Goal: Task Accomplishment & Management: Use online tool/utility

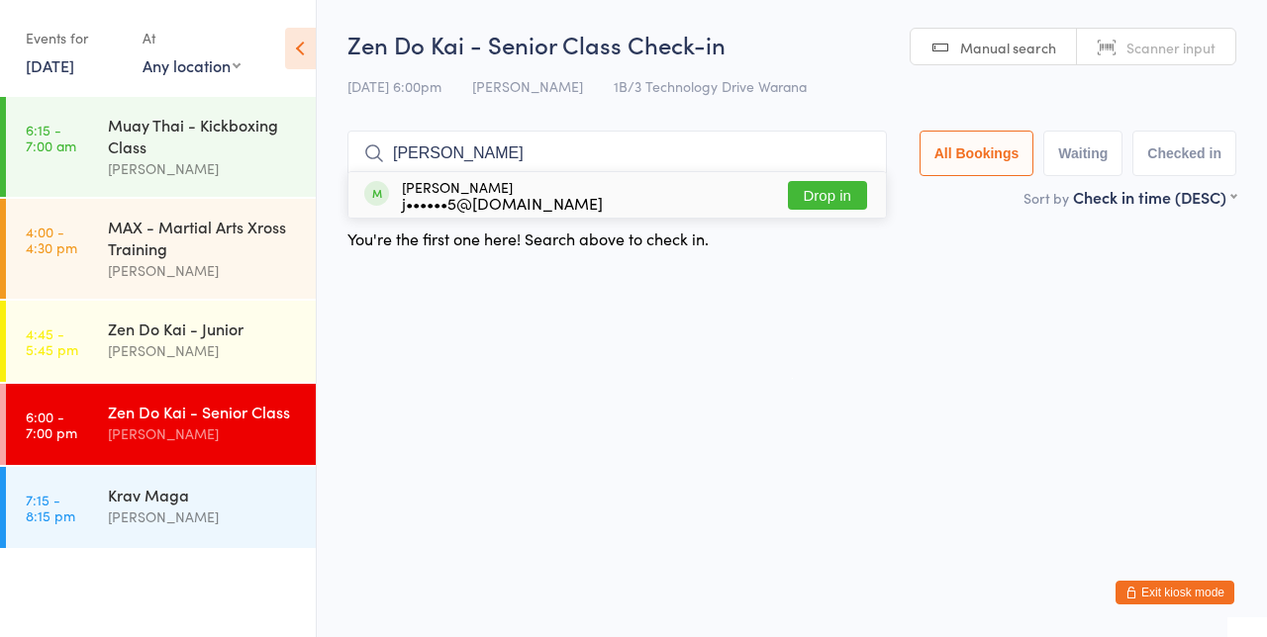
type input "[PERSON_NAME]"
click at [842, 200] on button "Drop in" at bounding box center [827, 195] width 79 height 29
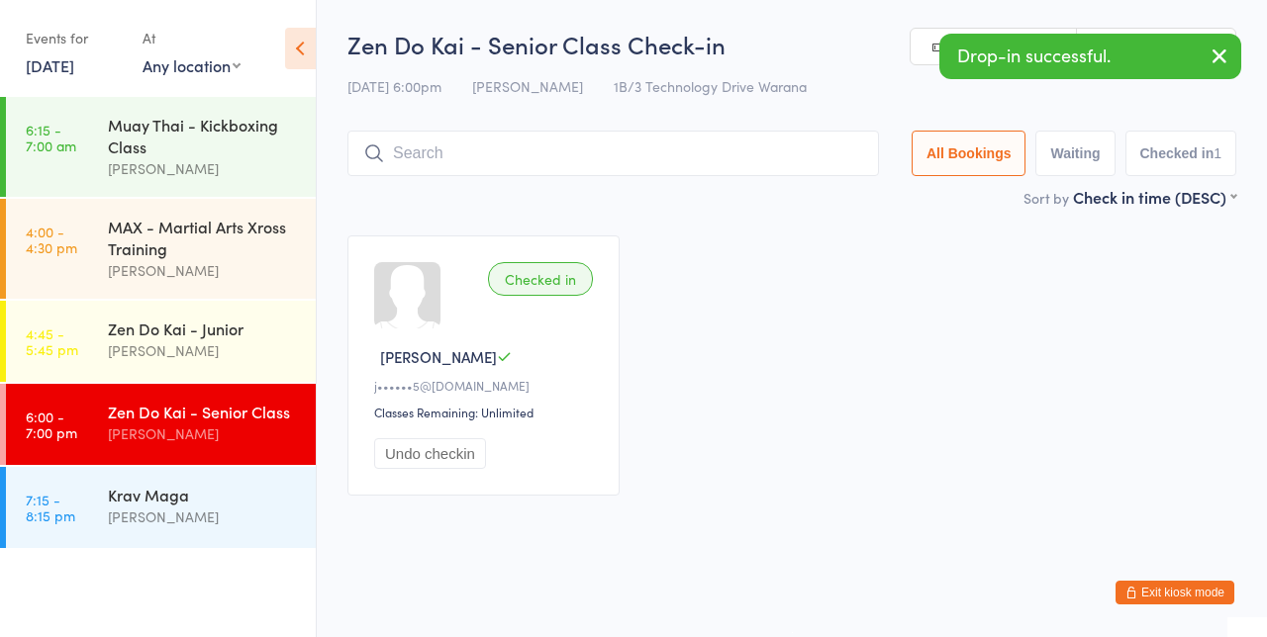
click at [228, 323] on div "Zen Do Kai - Junior" at bounding box center [203, 329] width 191 height 22
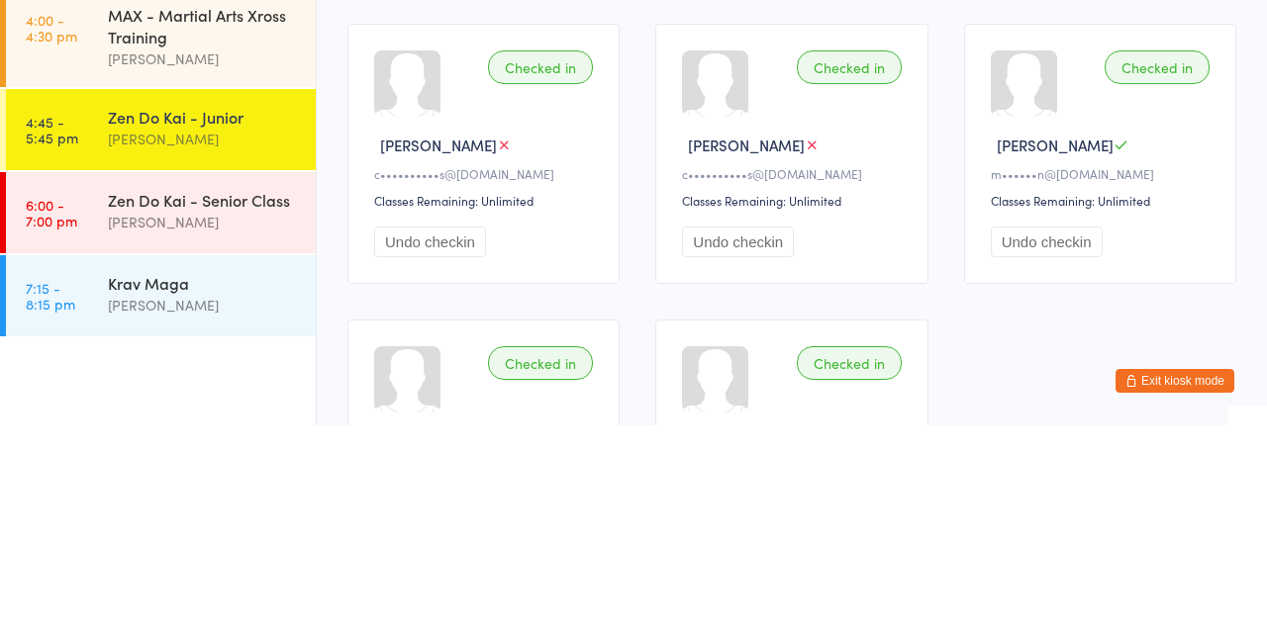
click at [168, 503] on div "Krav Maga" at bounding box center [203, 495] width 191 height 22
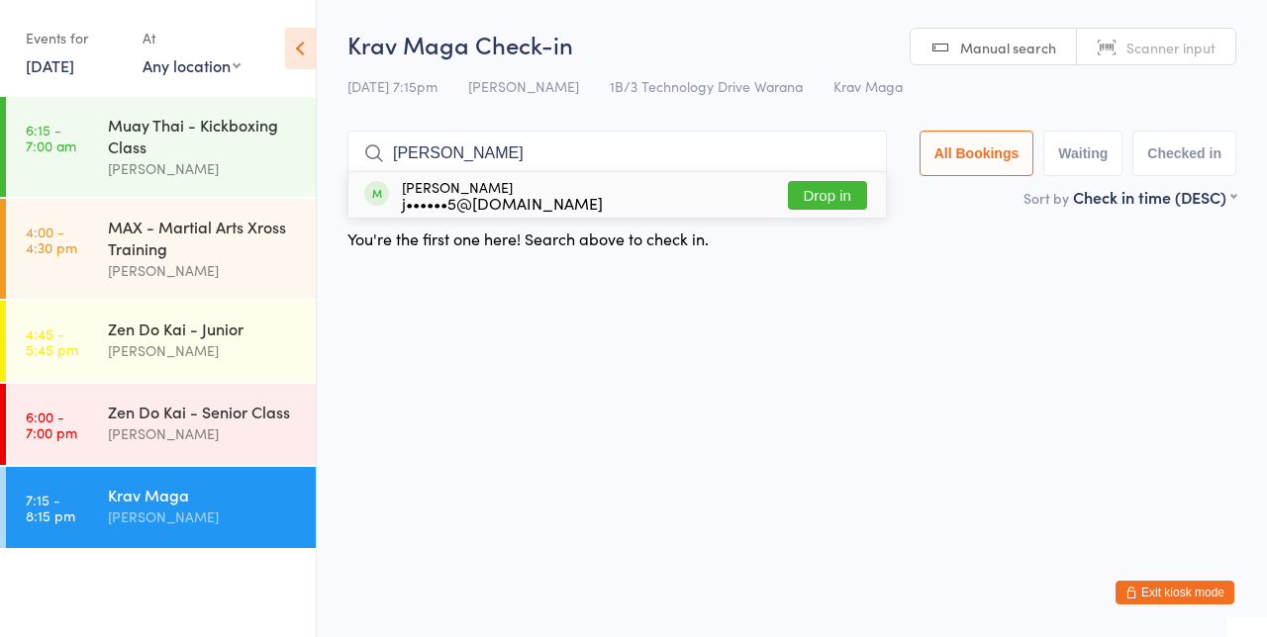
type input "[PERSON_NAME]"
click at [839, 194] on button "Drop in" at bounding box center [827, 195] width 79 height 29
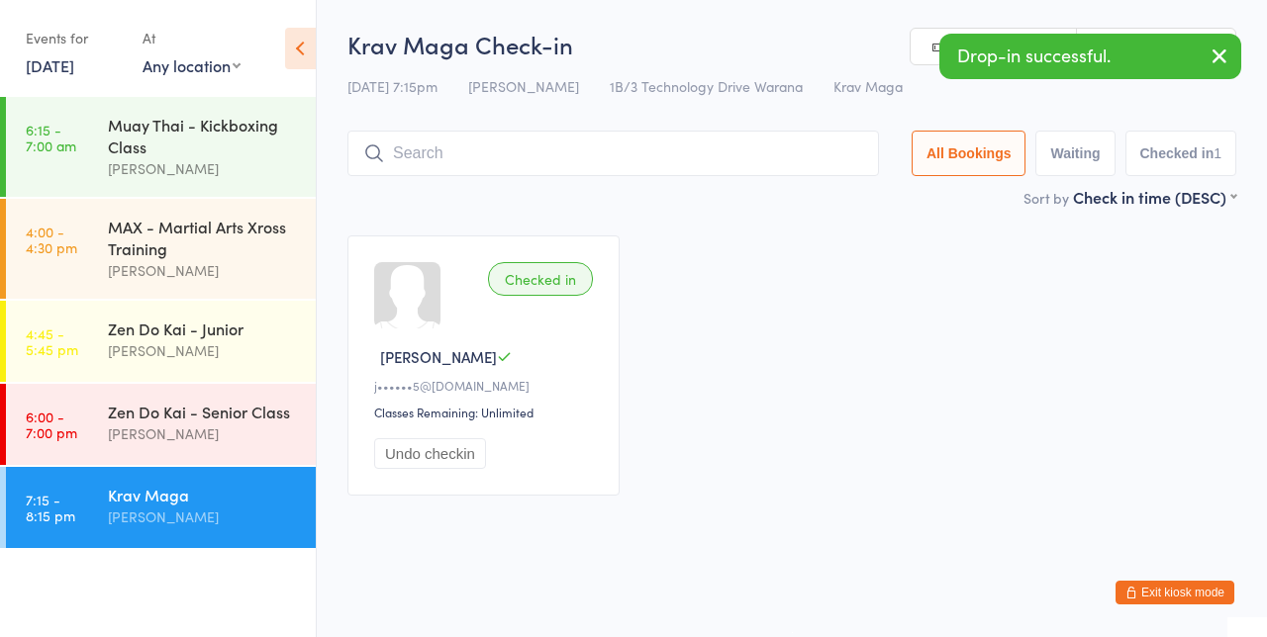
click at [210, 333] on div "Zen Do Kai - Junior" at bounding box center [203, 329] width 191 height 22
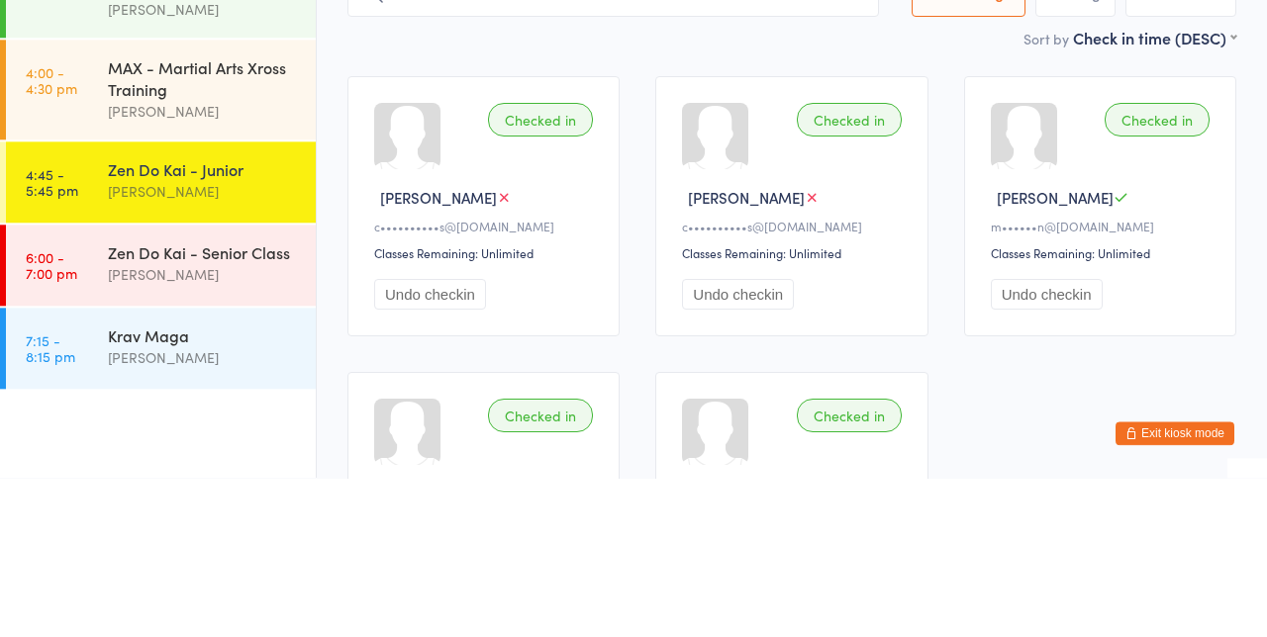
click at [182, 428] on div "[PERSON_NAME]" at bounding box center [203, 434] width 191 height 23
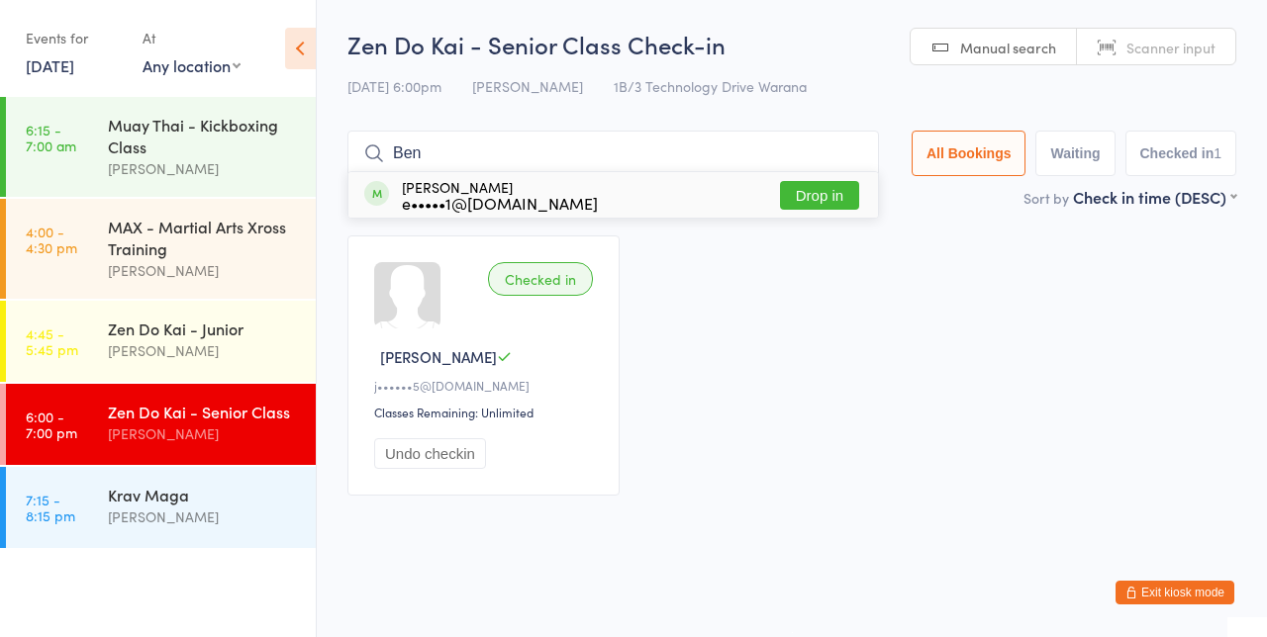
type input "Ben"
click at [832, 201] on button "Drop in" at bounding box center [819, 195] width 79 height 29
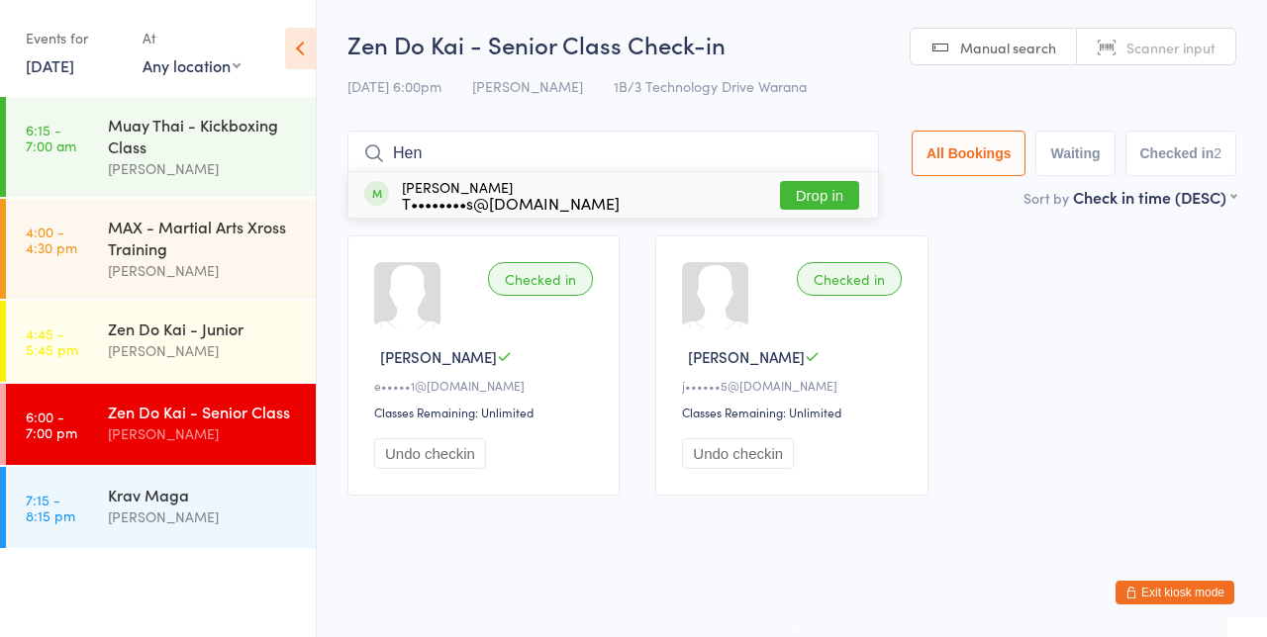
type input "Hen"
click at [834, 200] on button "Drop in" at bounding box center [819, 195] width 79 height 29
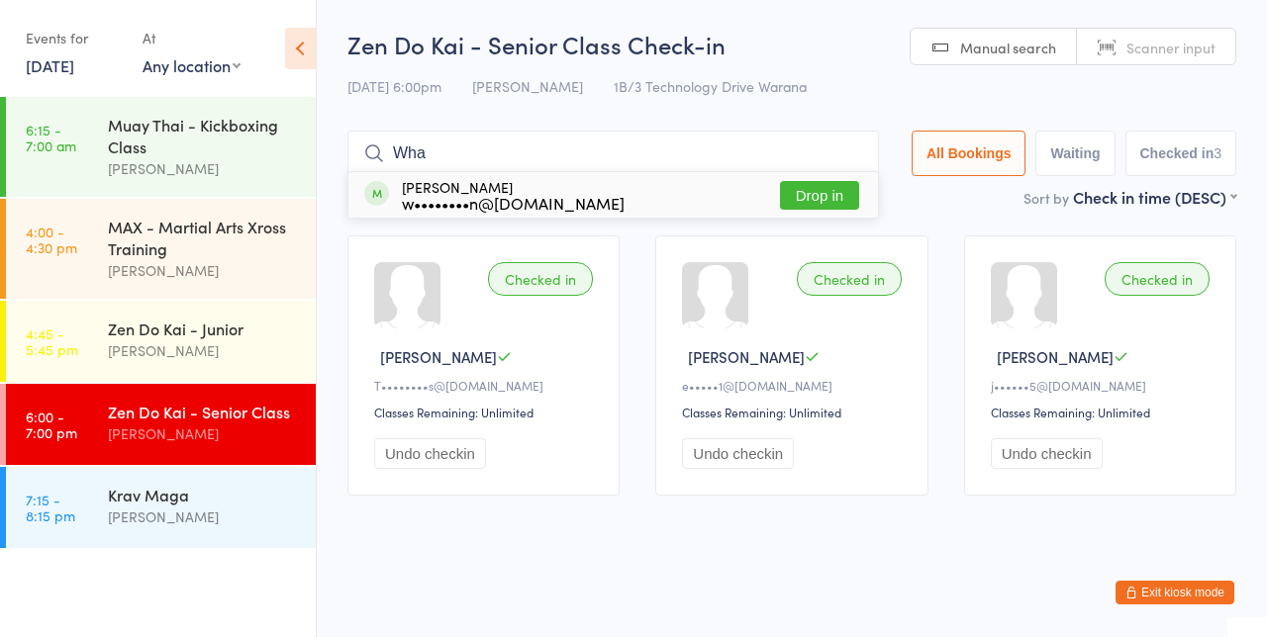
type input "Wha"
click at [837, 194] on button "Drop in" at bounding box center [819, 195] width 79 height 29
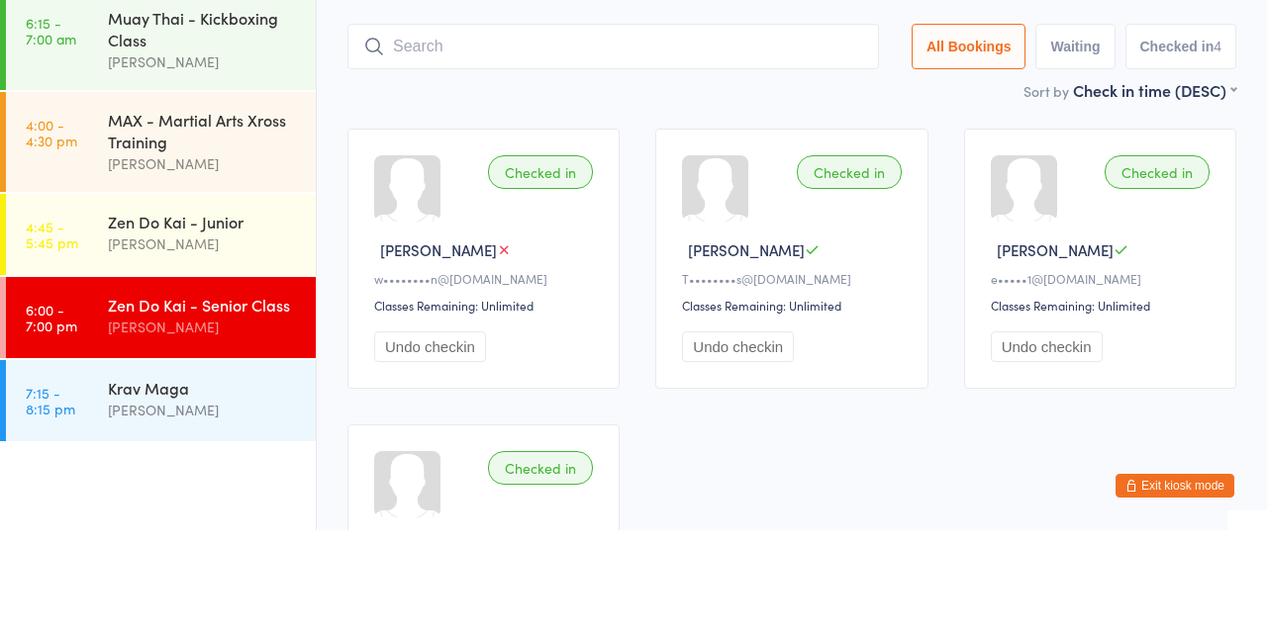
click at [233, 418] on div "Zen Do Kai - Senior Class" at bounding box center [203, 412] width 191 height 22
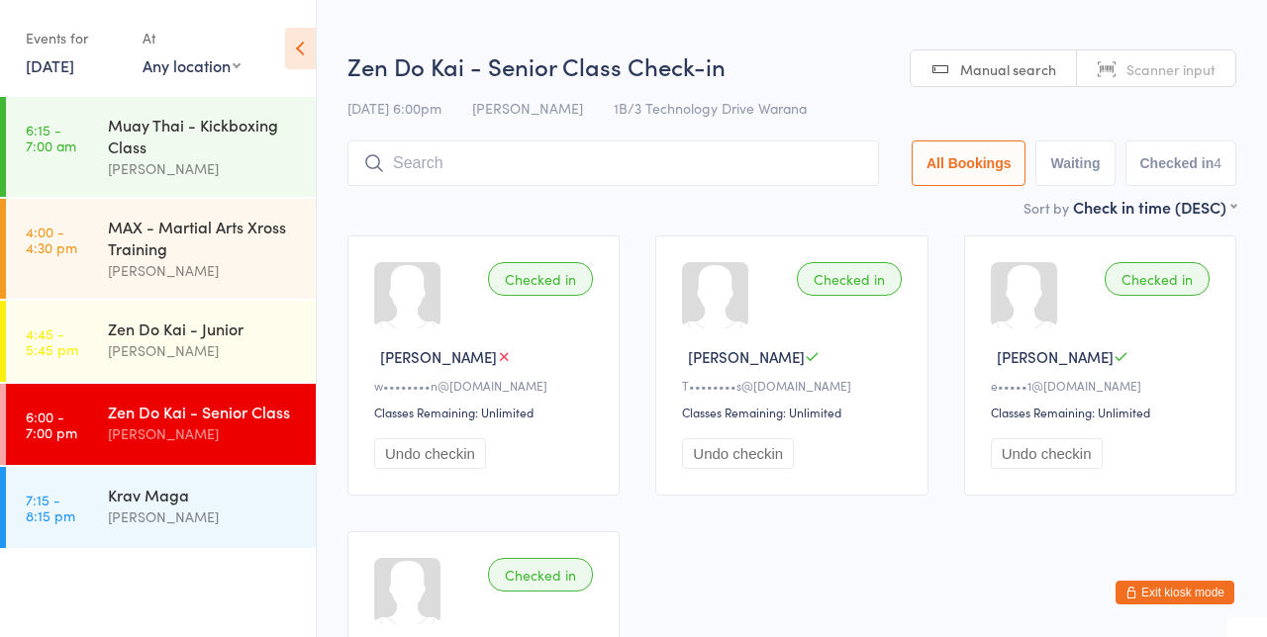
click at [574, 154] on input "search" at bounding box center [613, 164] width 532 height 46
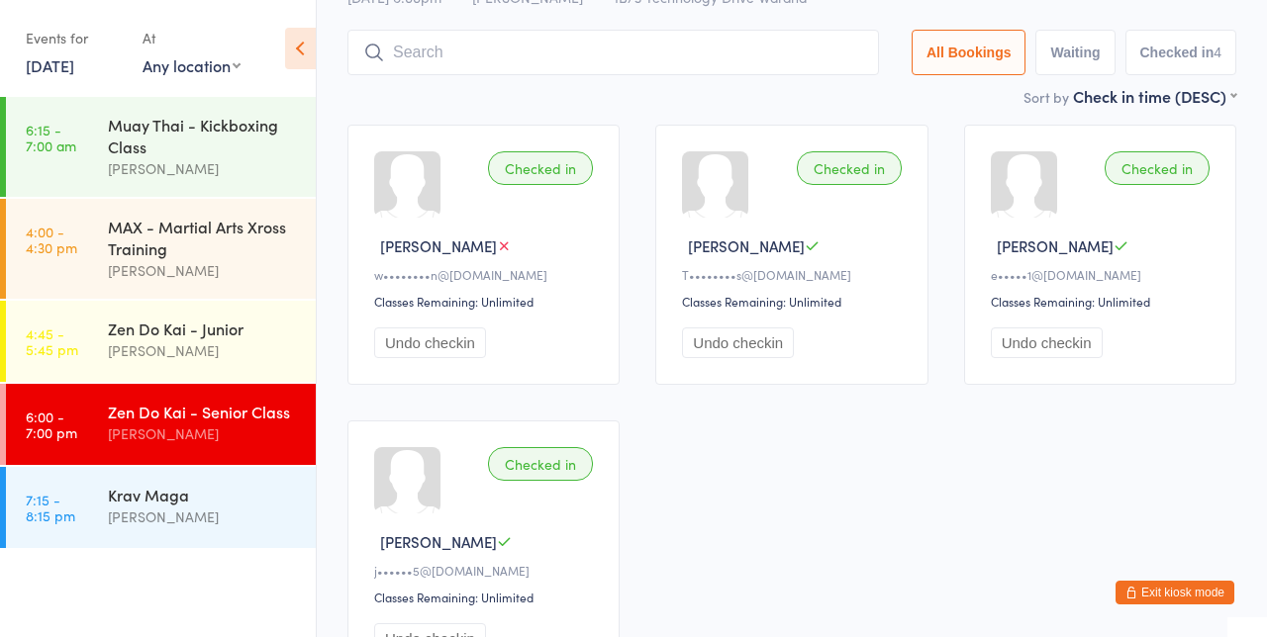
scroll to position [141, 0]
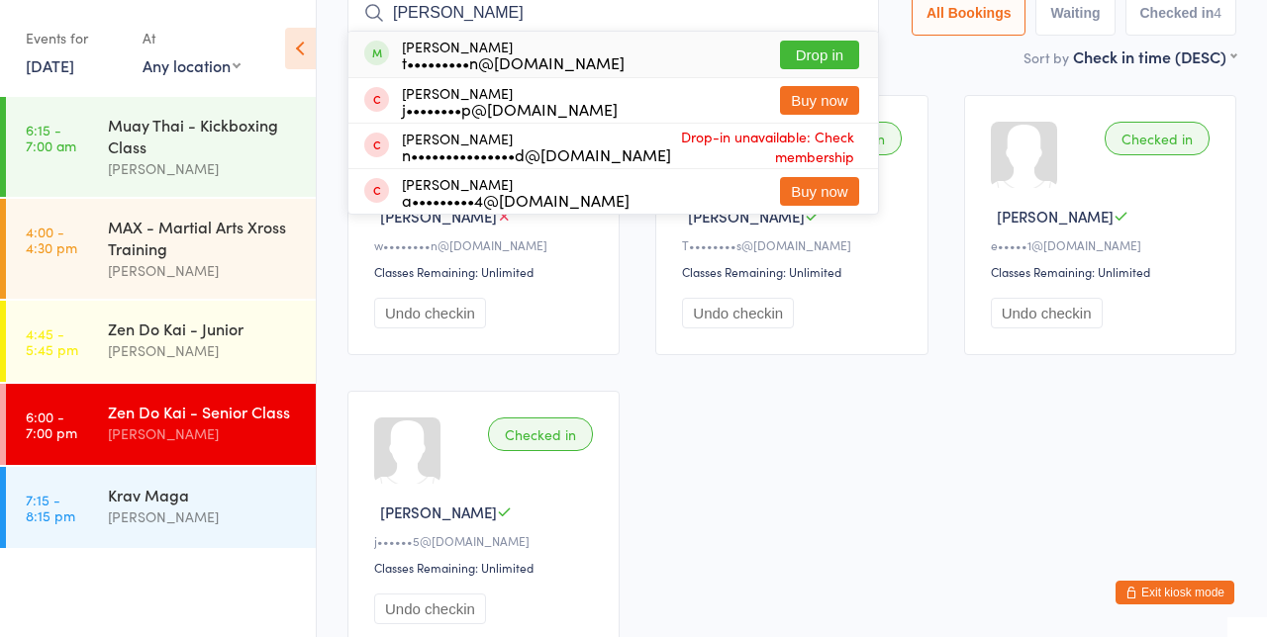
type input "[PERSON_NAME]"
click at [839, 60] on button "Drop in" at bounding box center [819, 55] width 79 height 29
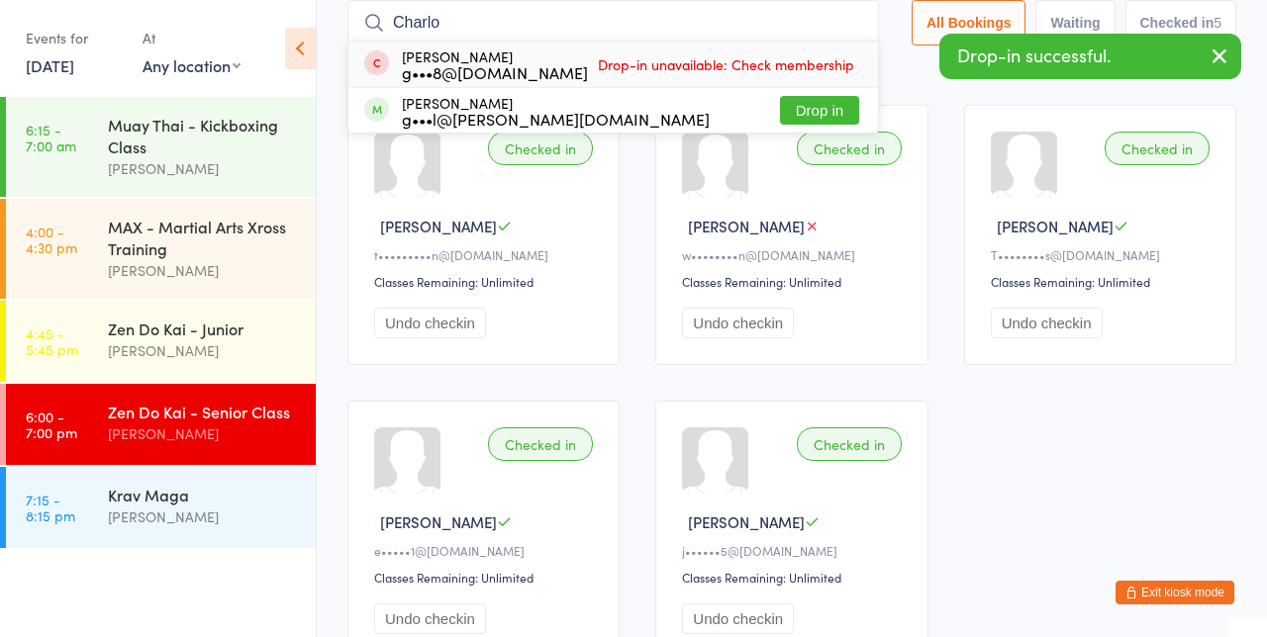
type input "Charlo"
click at [849, 109] on button "Drop in" at bounding box center [819, 110] width 79 height 29
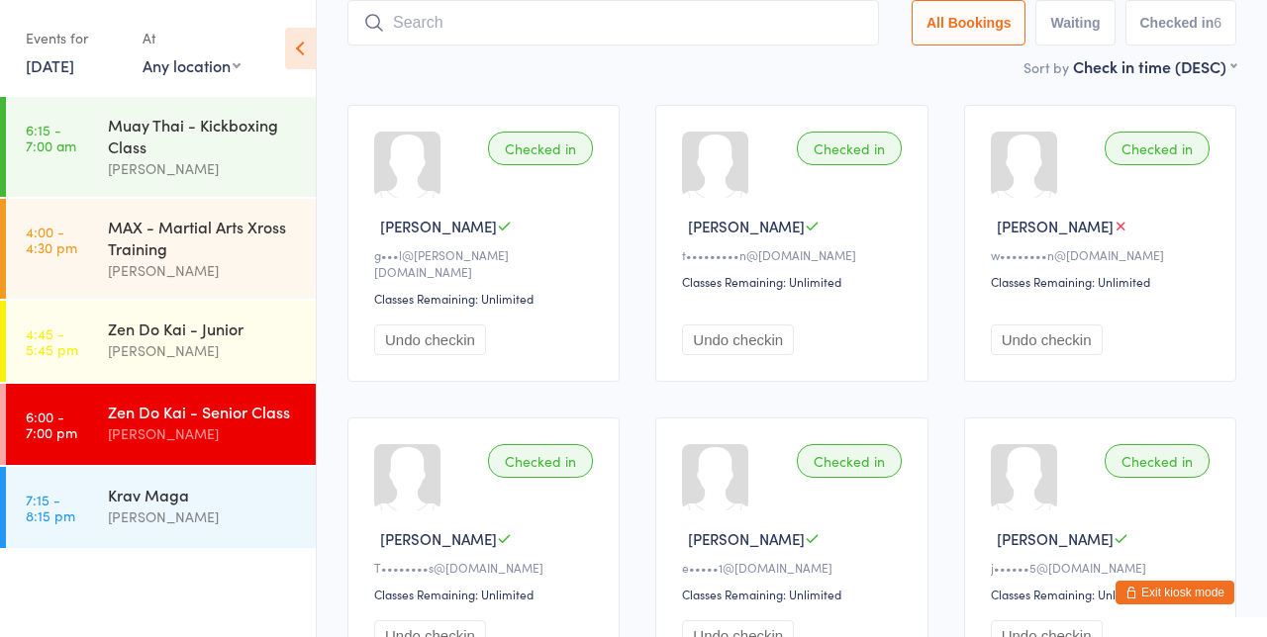
click at [65, 342] on time "4:45 - 5:45 pm" at bounding box center [52, 342] width 52 height 32
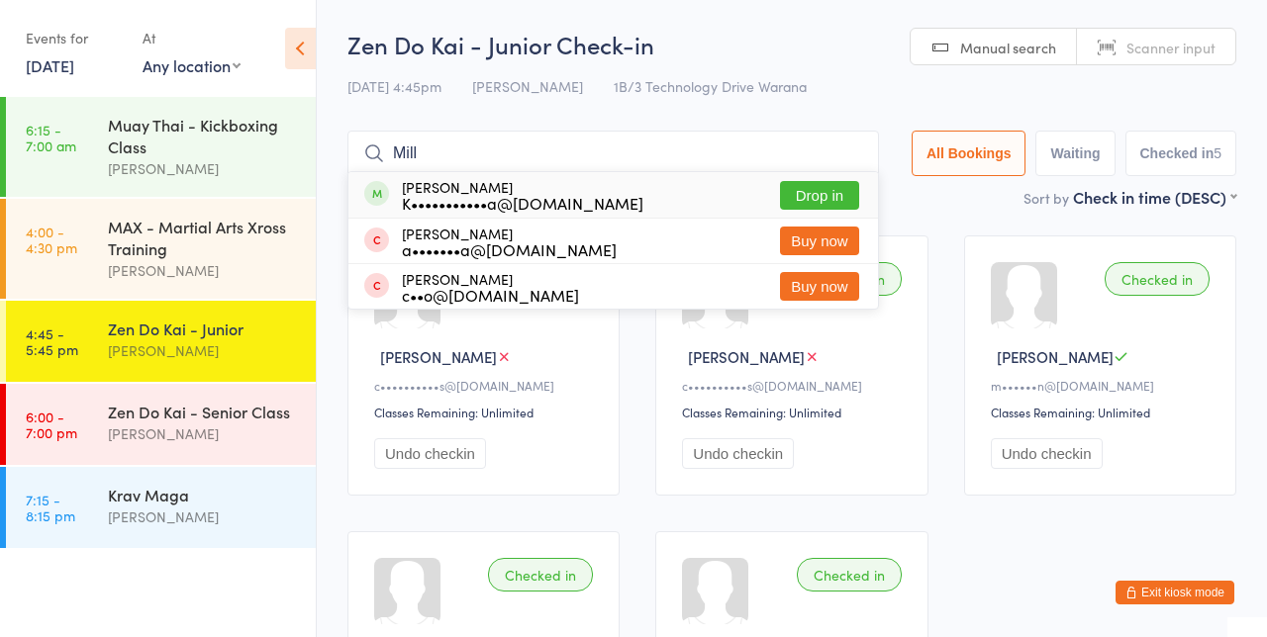
type input "Mill"
click at [836, 222] on div "[PERSON_NAME] a•••••••a@[DOMAIN_NAME] Buy now" at bounding box center [613, 241] width 530 height 45
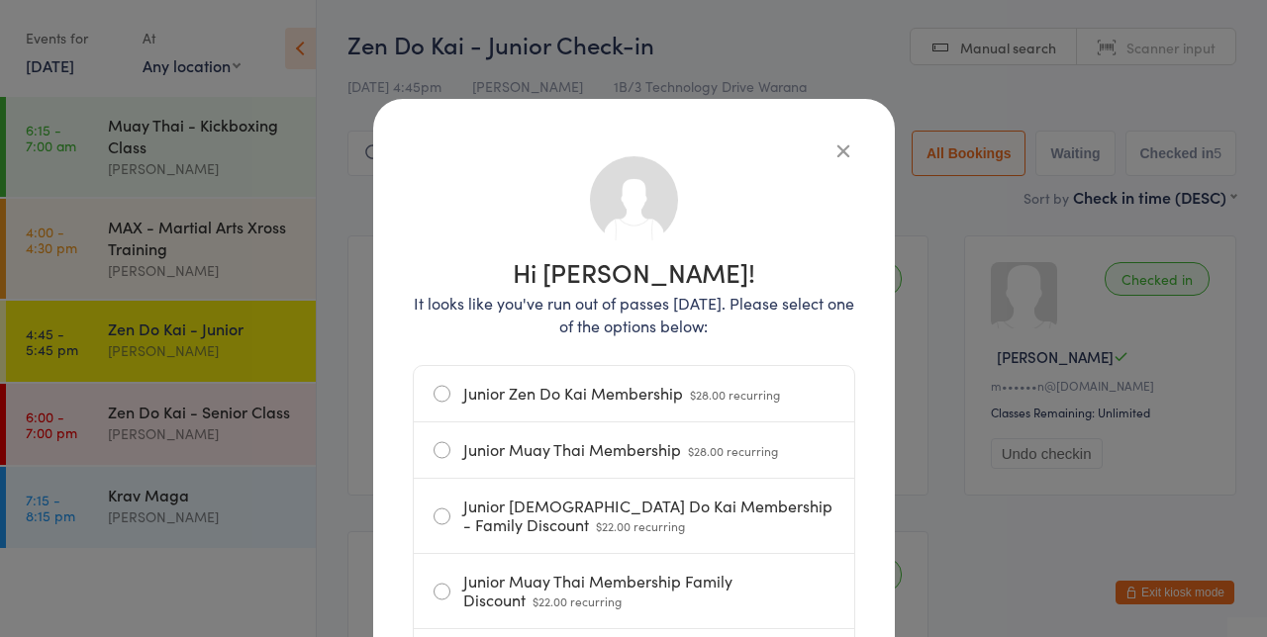
click at [851, 154] on icon "button" at bounding box center [843, 151] width 22 height 22
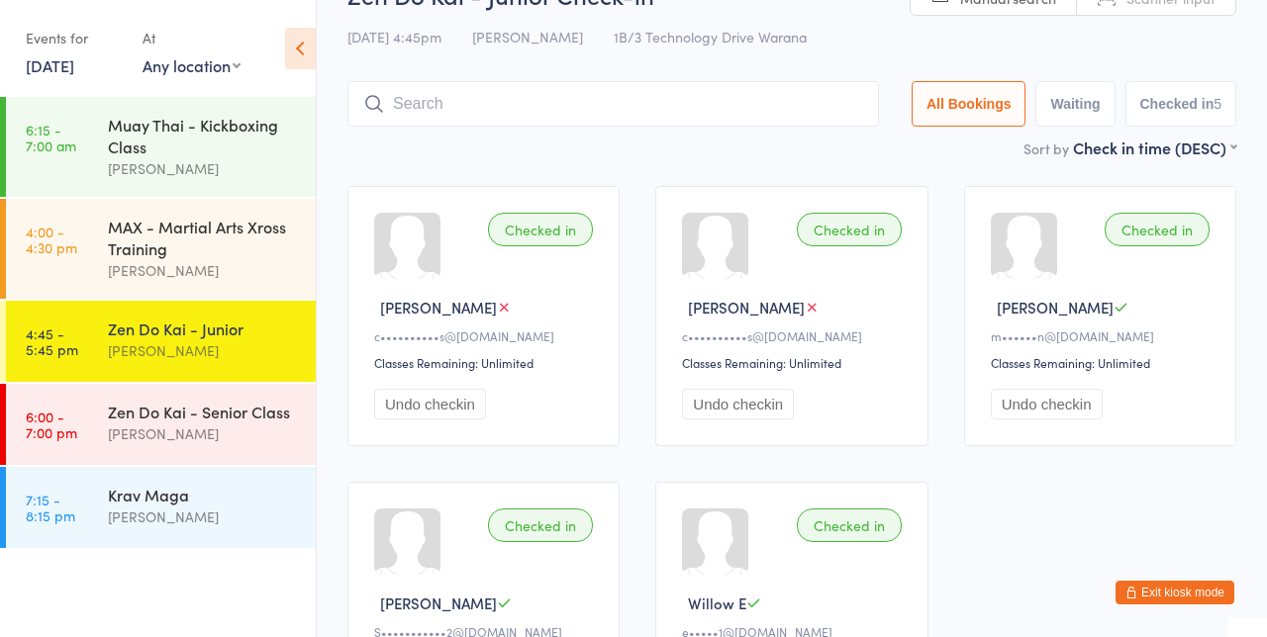
scroll to position [36, 0]
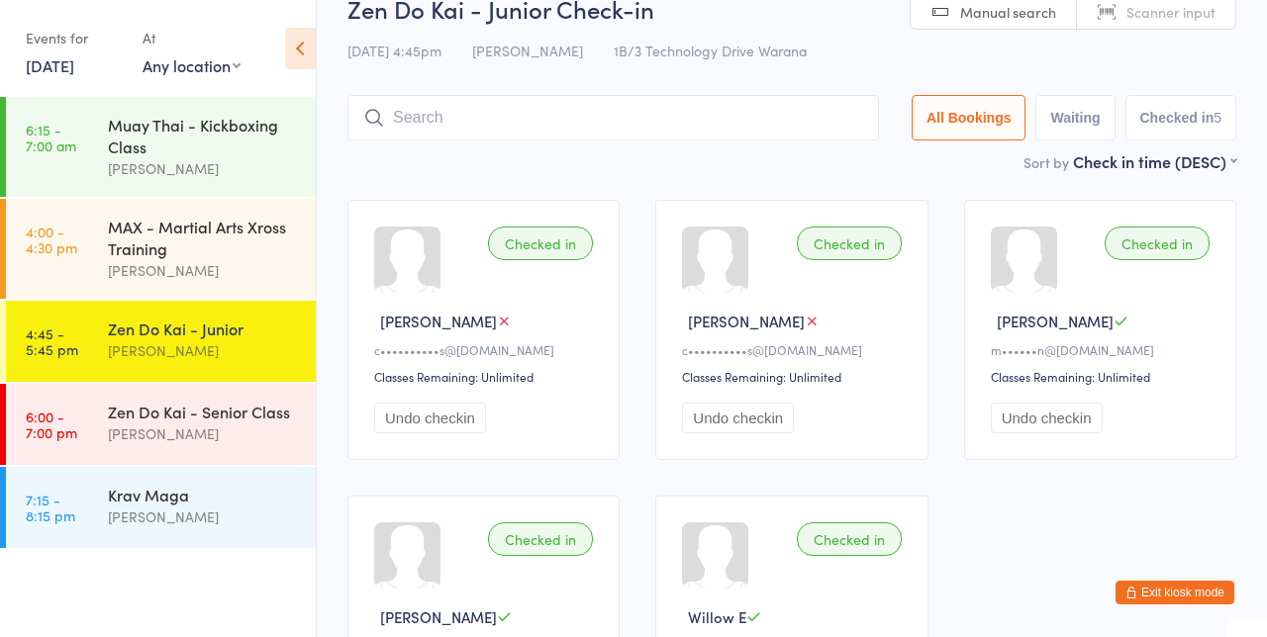
click at [847, 113] on input "search" at bounding box center [613, 118] width 532 height 46
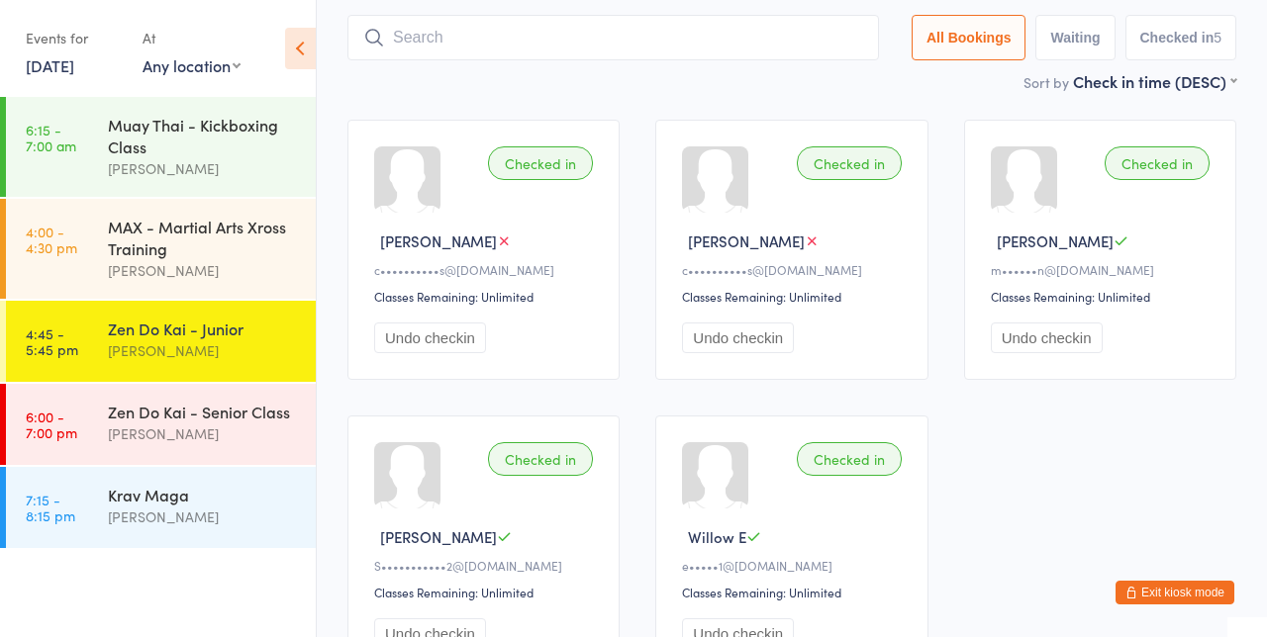
scroll to position [131, 0]
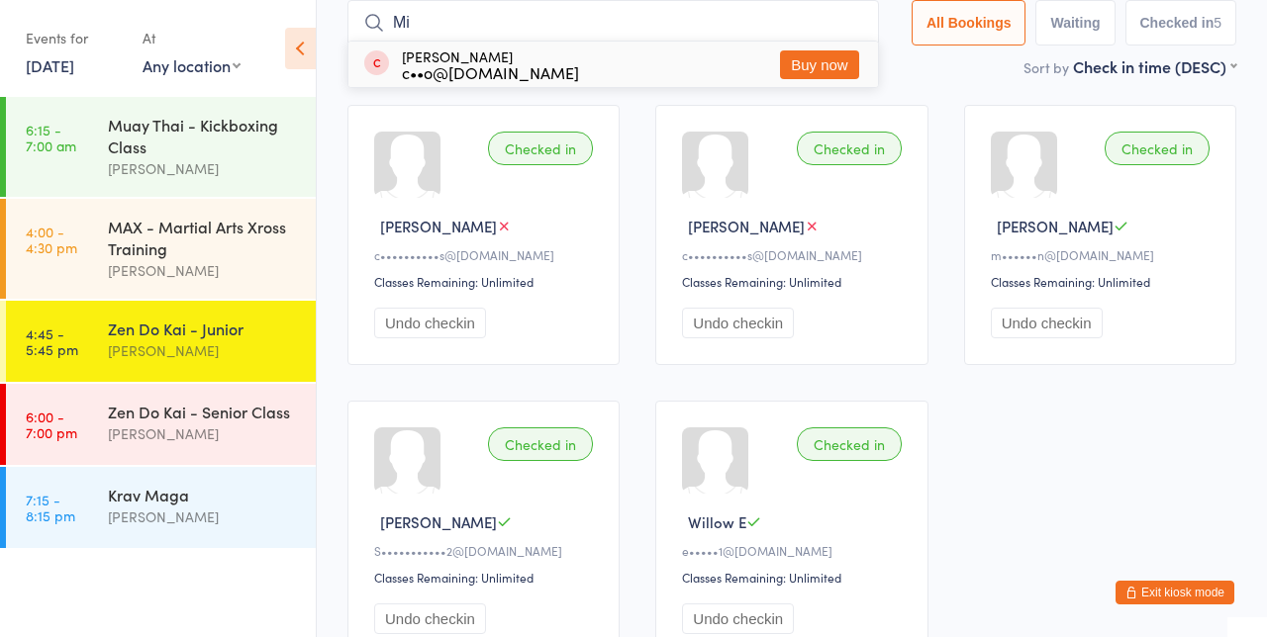
type input "M"
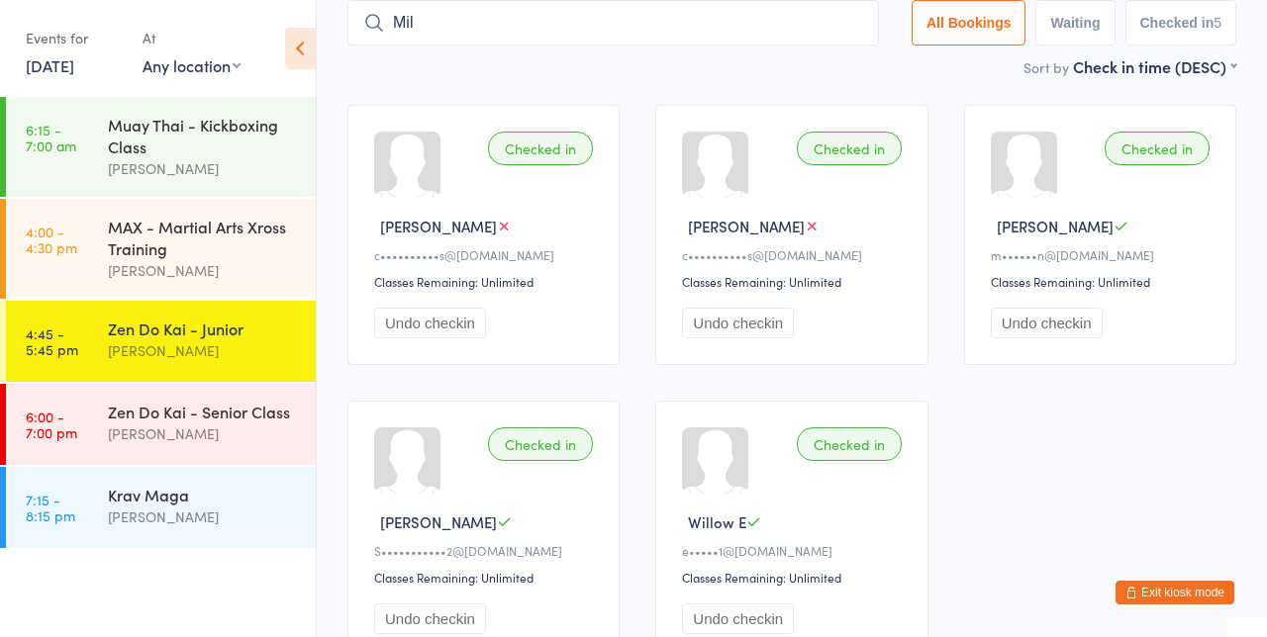
type input "Mill"
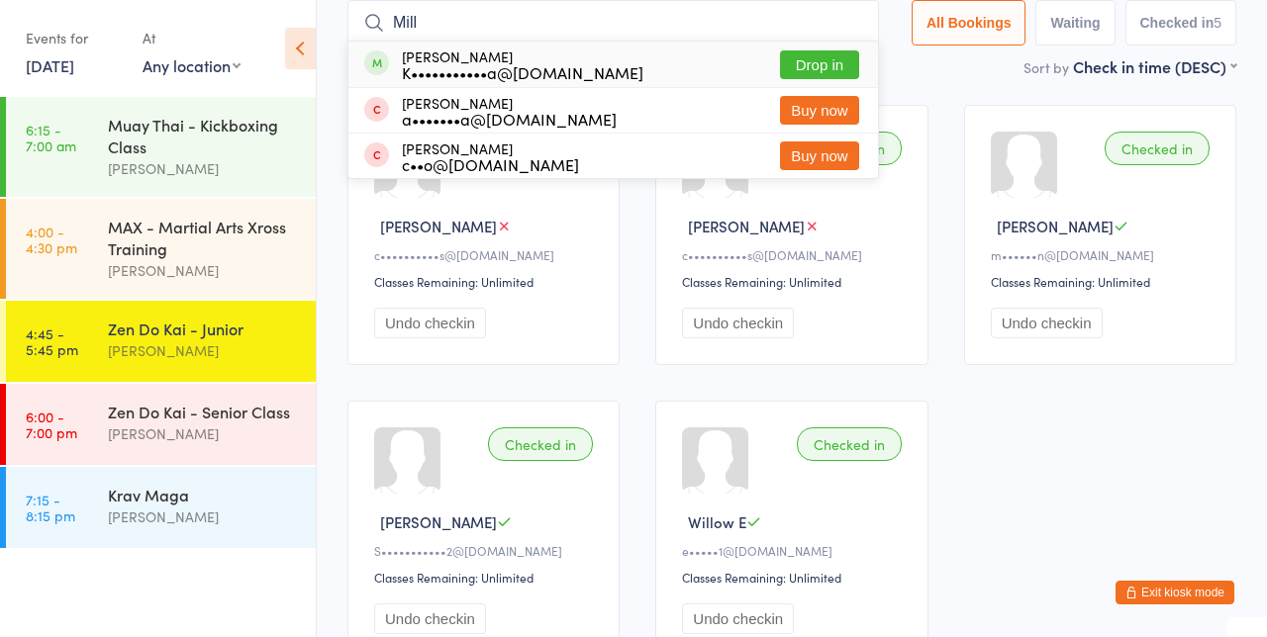
click at [863, 24] on input "Mill" at bounding box center [613, 23] width 532 height 46
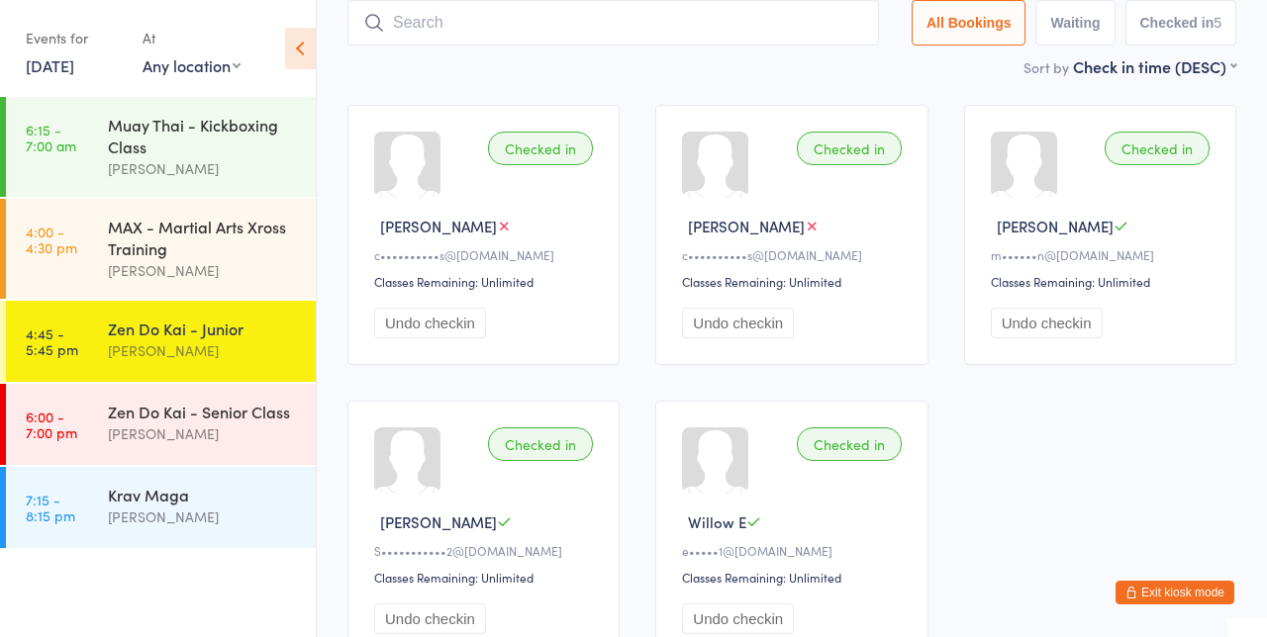
type input "[PERSON_NAME]"
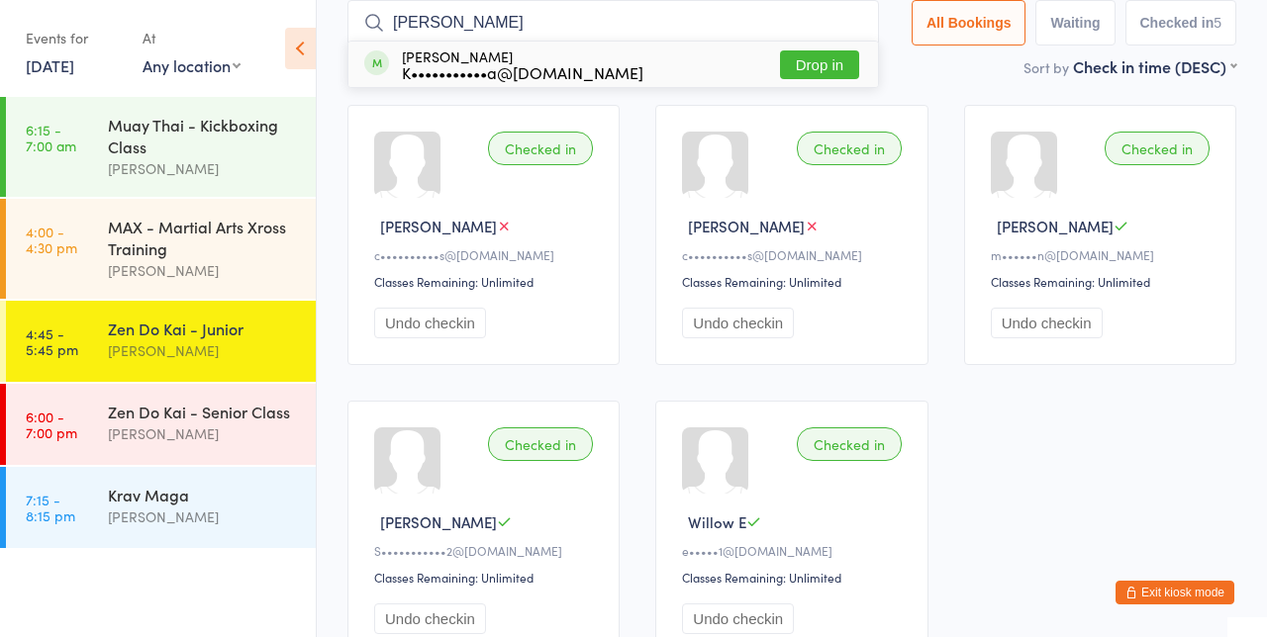
click at [845, 65] on button "Drop in" at bounding box center [819, 64] width 79 height 29
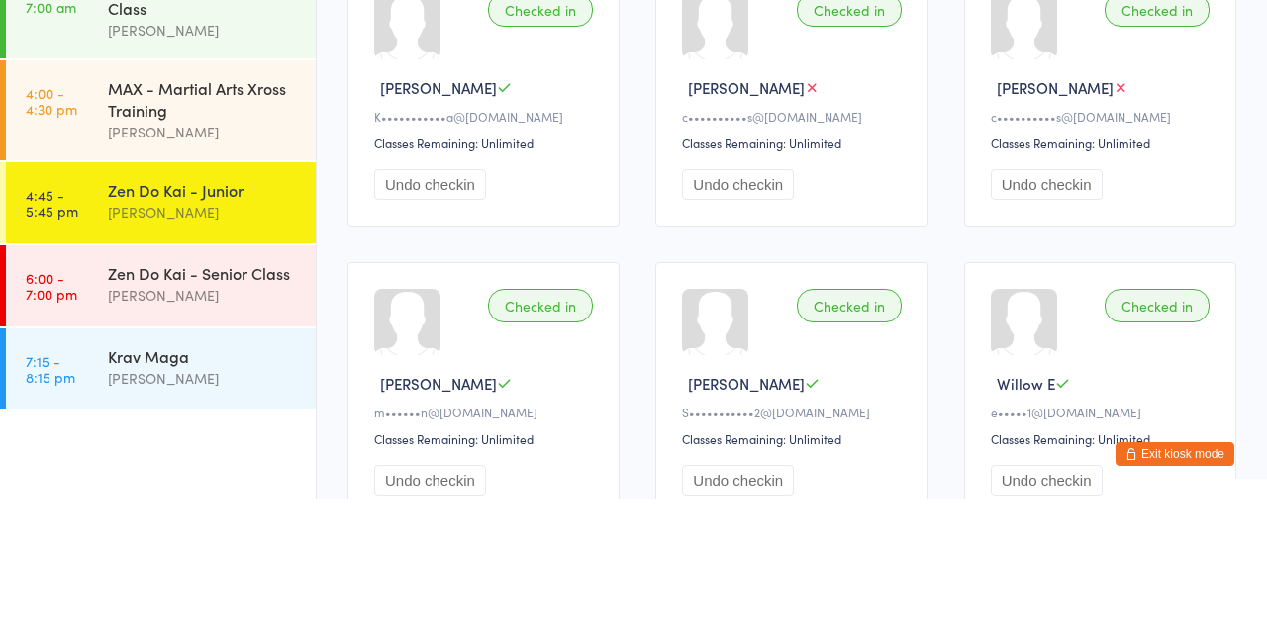
click at [208, 441] on div "[PERSON_NAME]" at bounding box center [203, 434] width 191 height 23
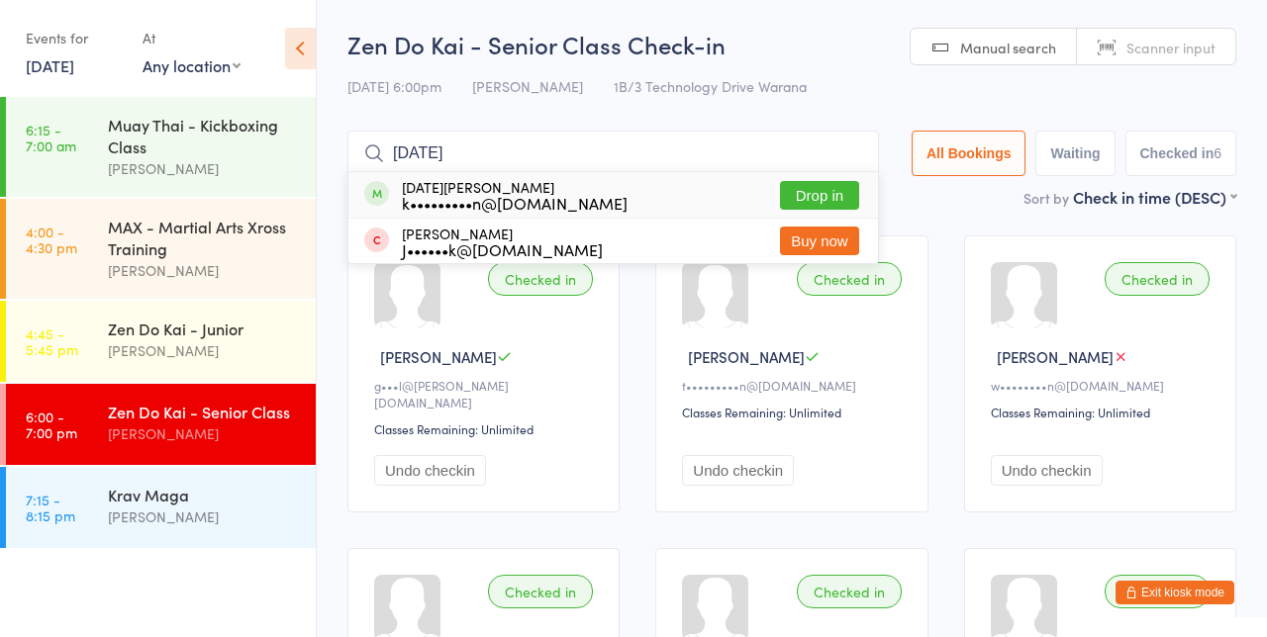
type input "[DATE]"
click at [837, 198] on button "Drop in" at bounding box center [819, 195] width 79 height 29
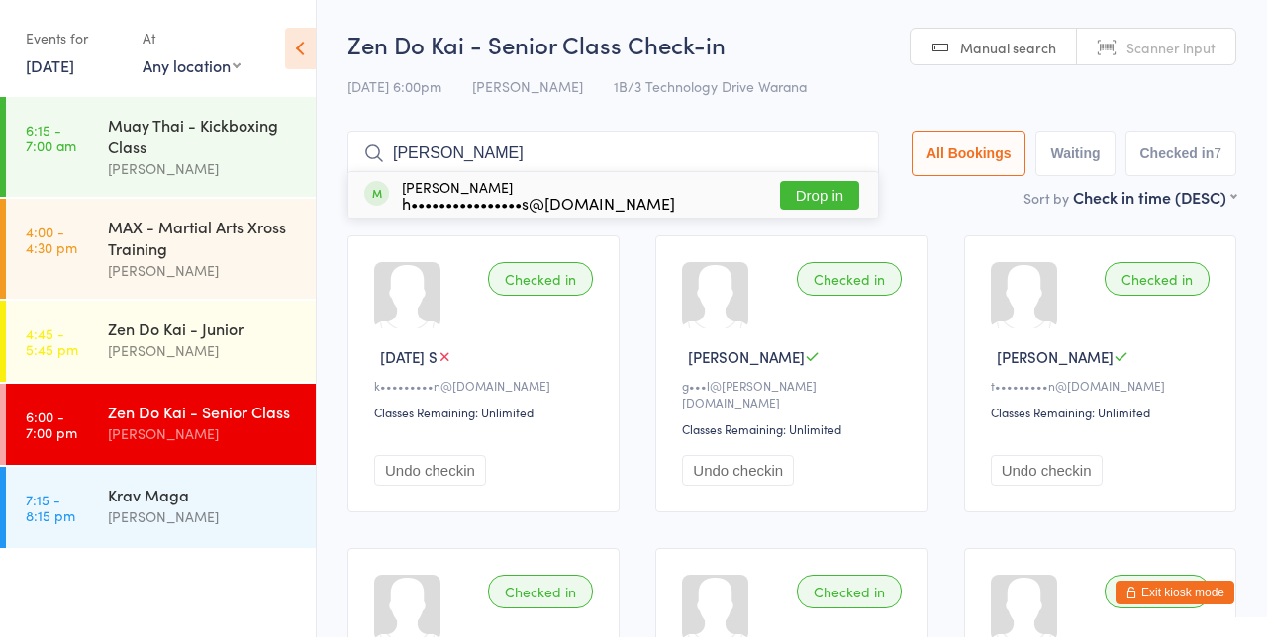
type input "[PERSON_NAME]"
click at [830, 195] on button "Drop in" at bounding box center [819, 195] width 79 height 29
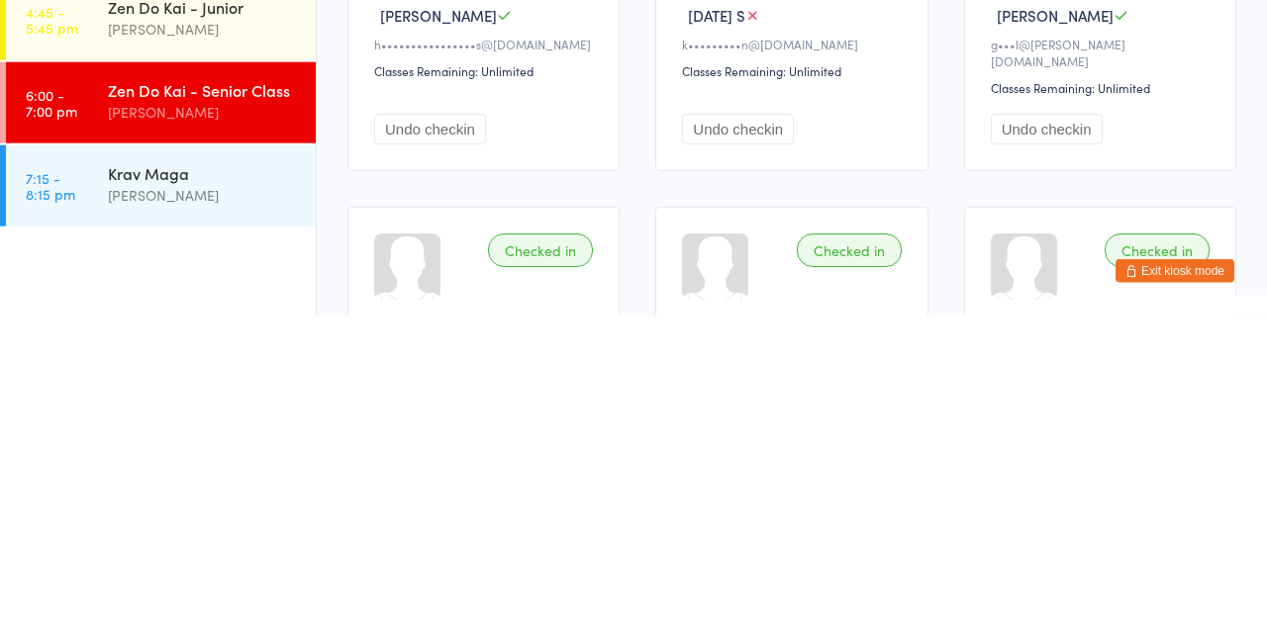
scroll to position [27, 0]
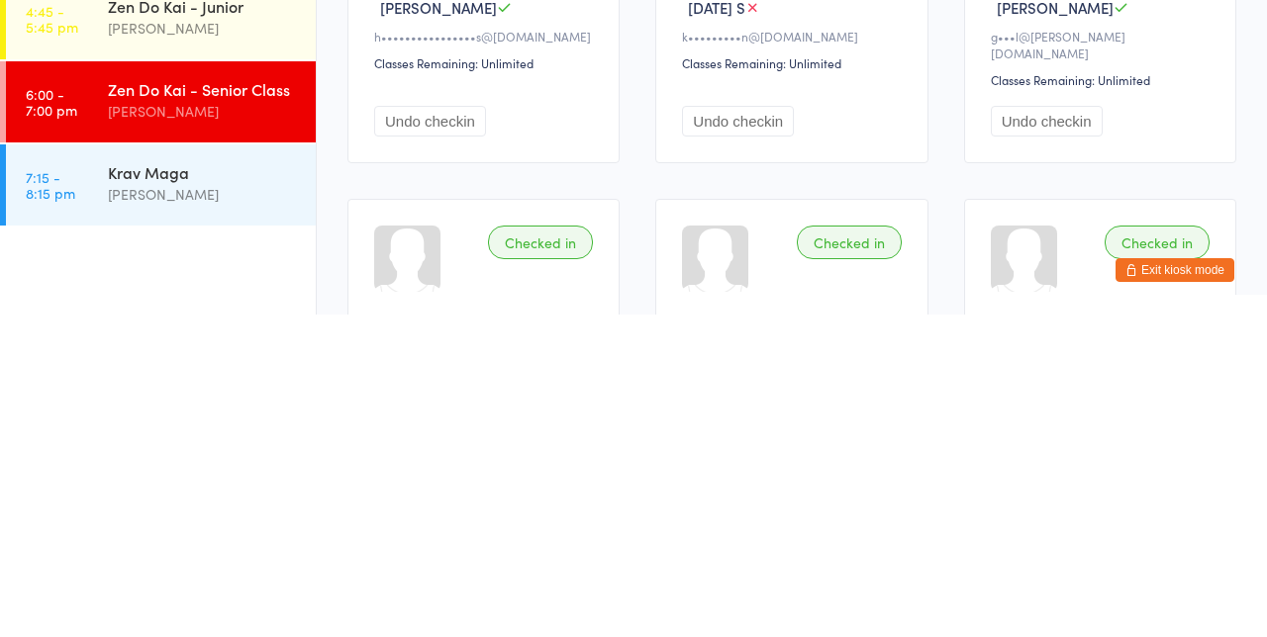
click at [210, 425] on div "[PERSON_NAME]" at bounding box center [203, 434] width 191 height 23
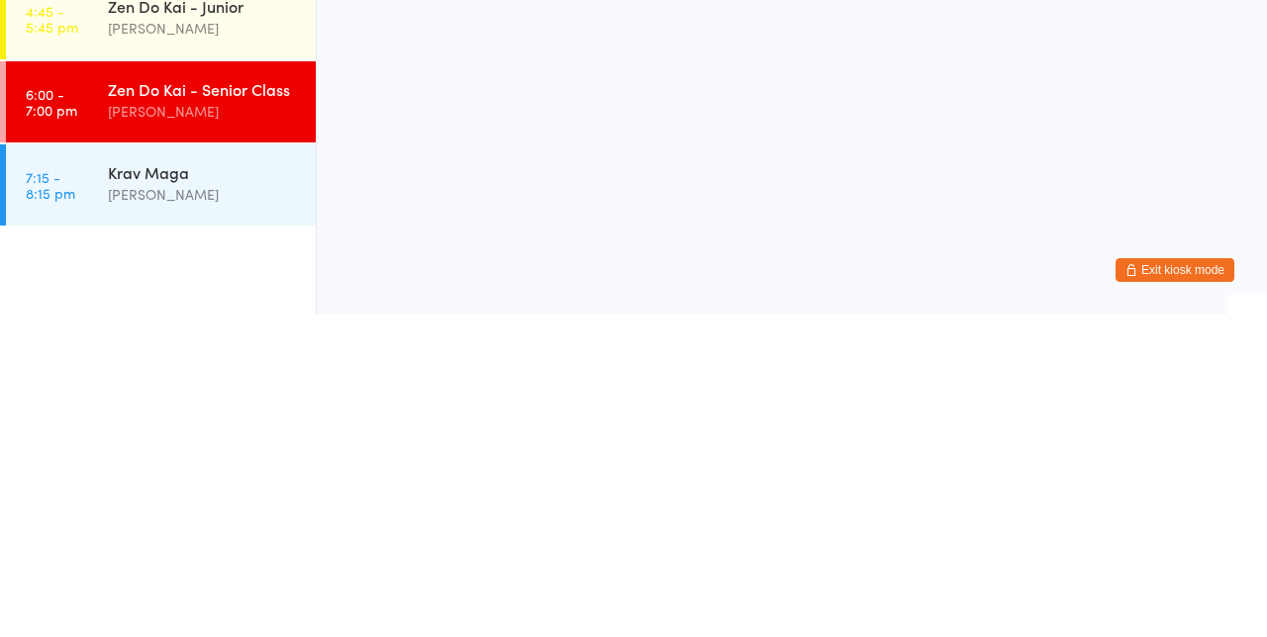
scroll to position [0, 0]
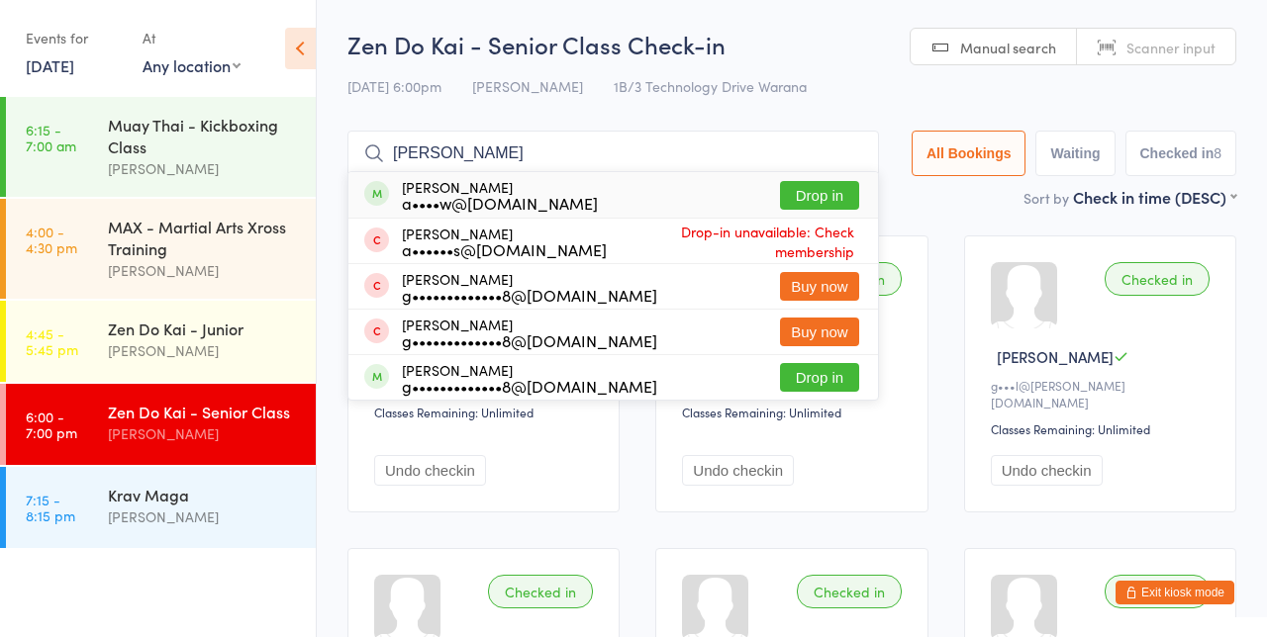
type input "[PERSON_NAME]"
click at [839, 194] on button "Drop in" at bounding box center [819, 195] width 79 height 29
